Goal: Task Accomplishment & Management: Manage account settings

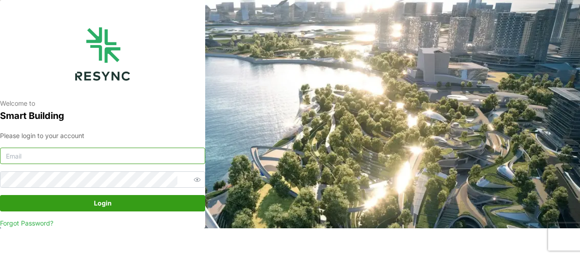
click at [107, 150] on input at bounding box center [102, 156] width 205 height 16
click at [50, 154] on input at bounding box center [102, 156] width 205 height 16
click at [130, 155] on input at bounding box center [102, 156] width 205 height 16
click at [104, 150] on input at bounding box center [102, 156] width 205 height 16
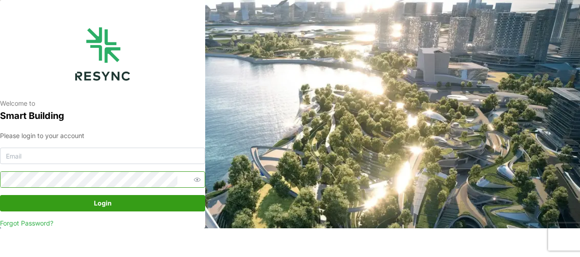
type input "[EMAIL_ADDRESS][DOMAIN_NAME]"
click at [0, 195] on button "Login" at bounding box center [102, 203] width 205 height 16
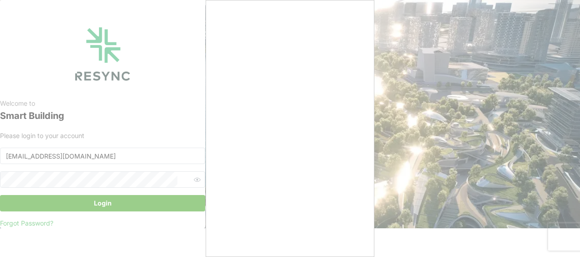
click at [384, 45] on div at bounding box center [290, 128] width 580 height 257
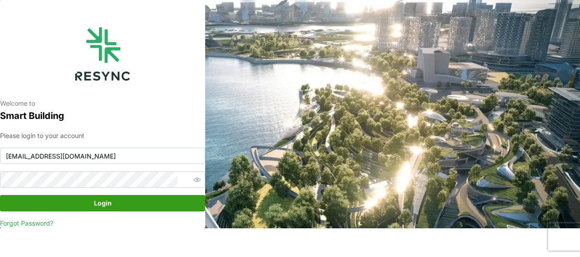
click at [194, 178] on icon "button" at bounding box center [197, 179] width 7 height 7
click at [153, 202] on span "Login" at bounding box center [103, 204] width 188 height 16
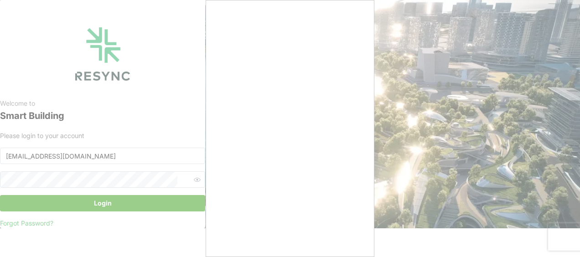
scroll to position [17, 0]
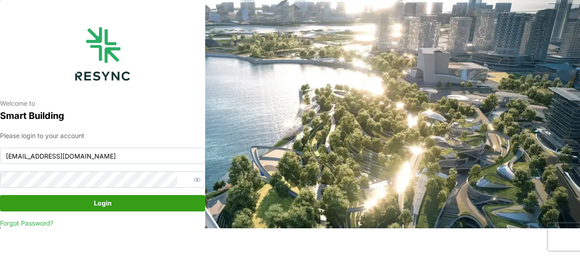
click at [82, 202] on span "Login" at bounding box center [103, 204] width 188 height 16
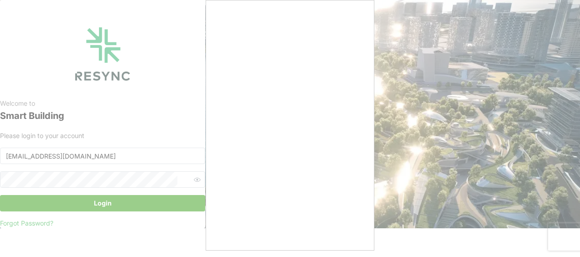
scroll to position [10, 0]
click at [413, 28] on div at bounding box center [290, 128] width 580 height 257
